Goal: Communication & Community: Participate in discussion

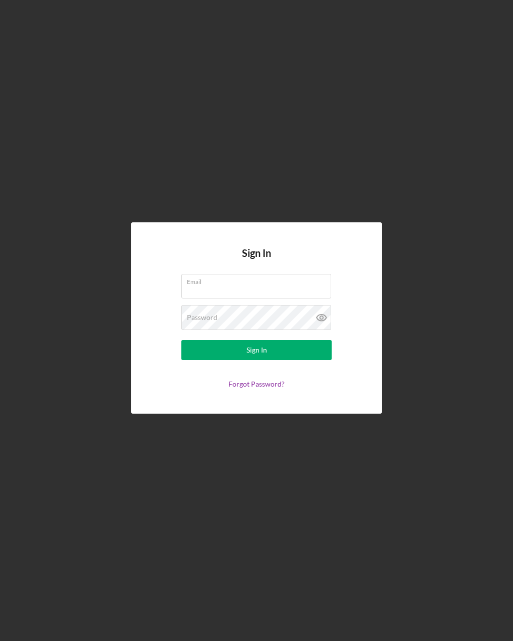
click at [230, 293] on input "Email" at bounding box center [256, 286] width 150 height 24
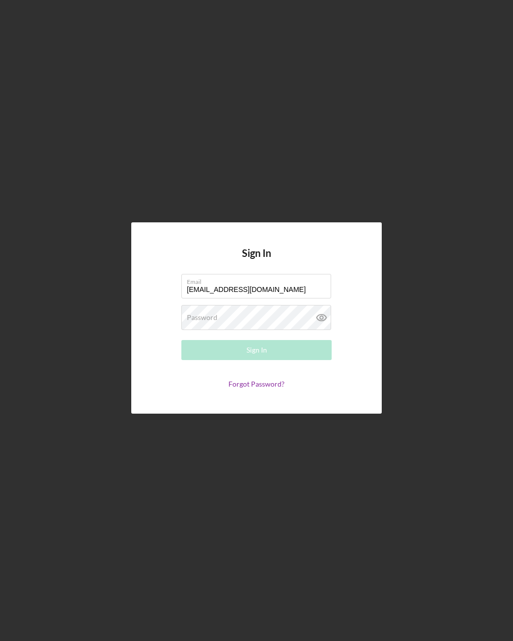
type input "[EMAIL_ADDRESS][DOMAIN_NAME]"
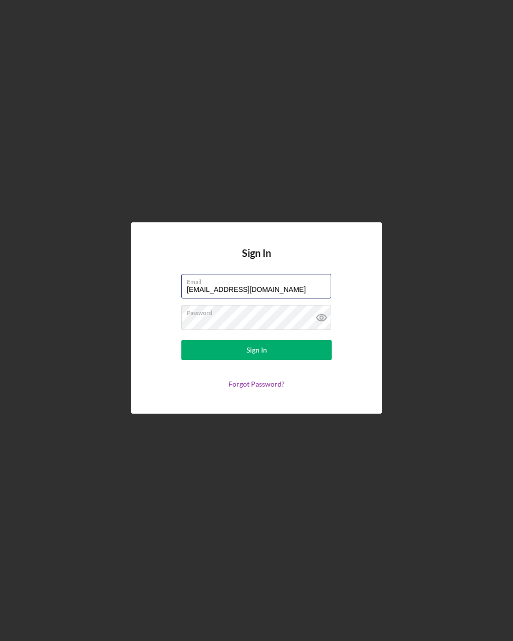
click at [256, 358] on button "Sign In" at bounding box center [256, 350] width 150 height 20
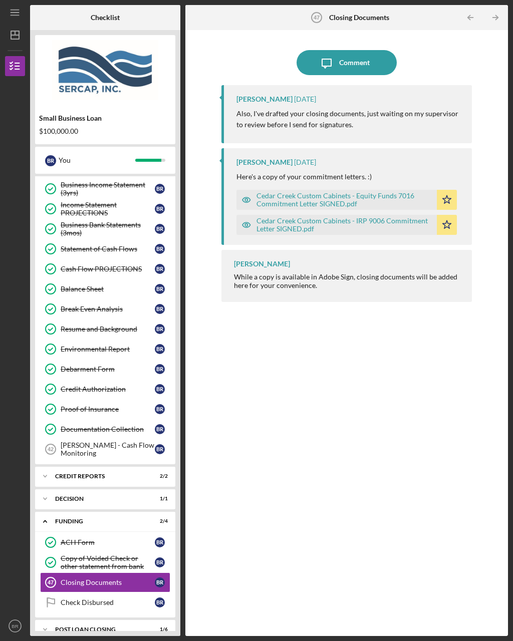
scroll to position [303, 0]
click at [104, 599] on div "Check Disbursed" at bounding box center [108, 603] width 94 height 8
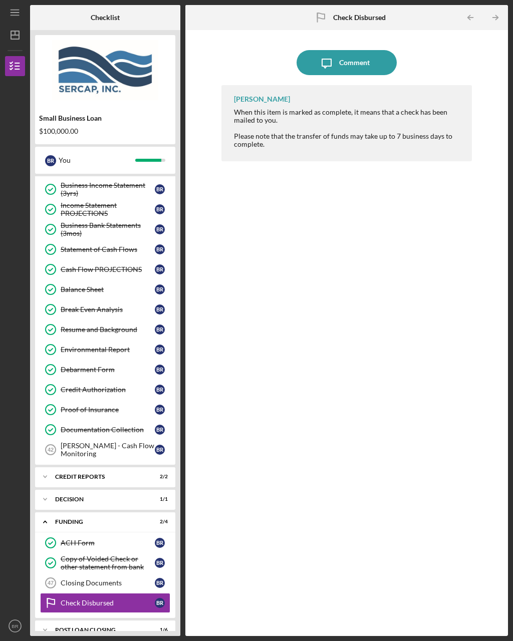
click at [349, 50] on div "Comment" at bounding box center [354, 62] width 31 height 25
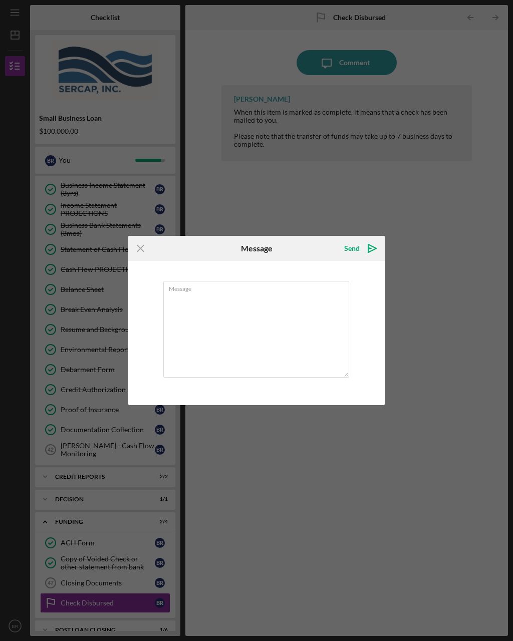
click at [227, 317] on textarea "Message" at bounding box center [256, 329] width 186 height 97
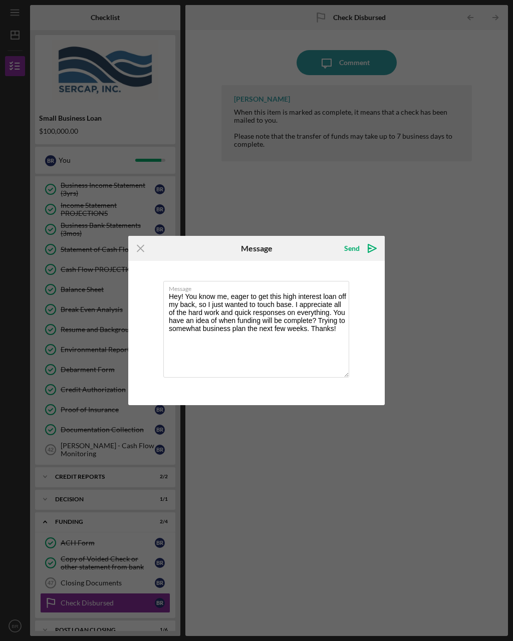
type textarea "Hey! You know me, eager to get this high interest loan off my back, so I just w…"
click at [374, 249] on polygon "submit" at bounding box center [372, 248] width 8 height 8
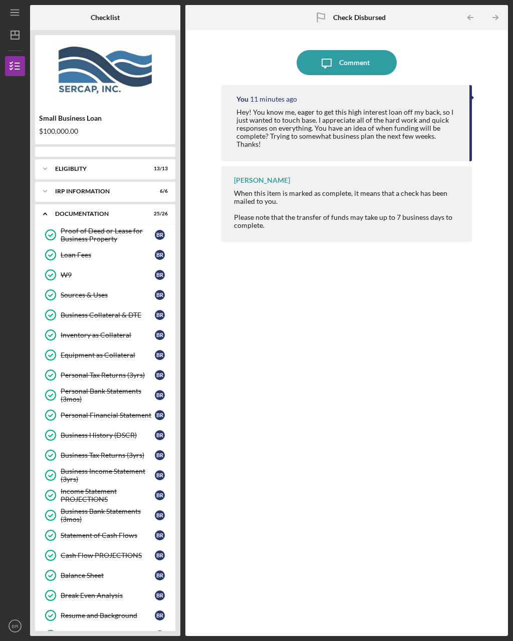
scroll to position [286, 0]
